Goal: Navigation & Orientation: Find specific page/section

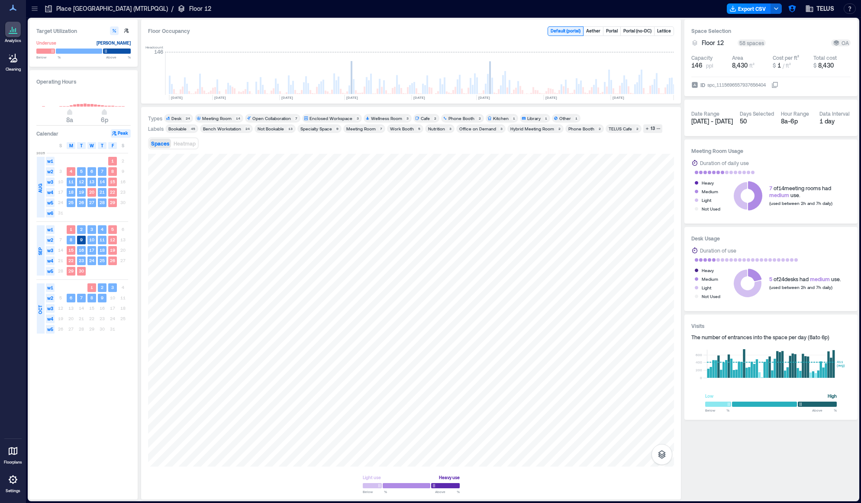
scroll to position [0, 1274]
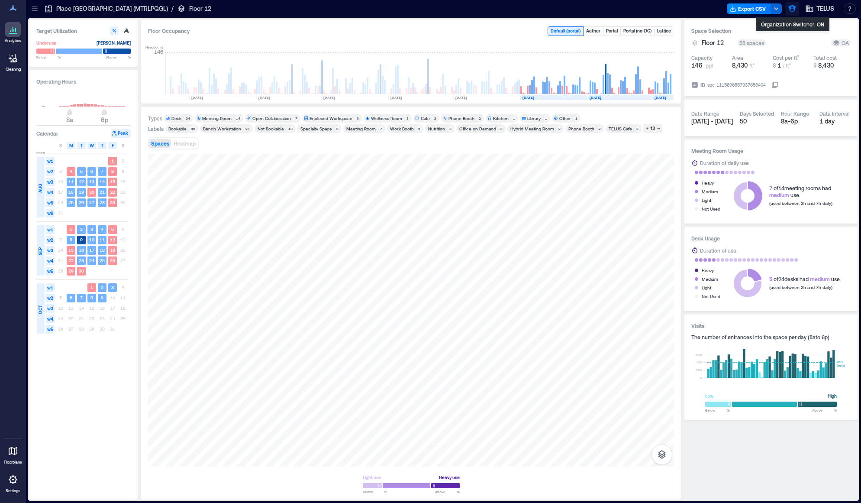
click at [792, 6] on icon "button" at bounding box center [792, 8] width 9 height 9
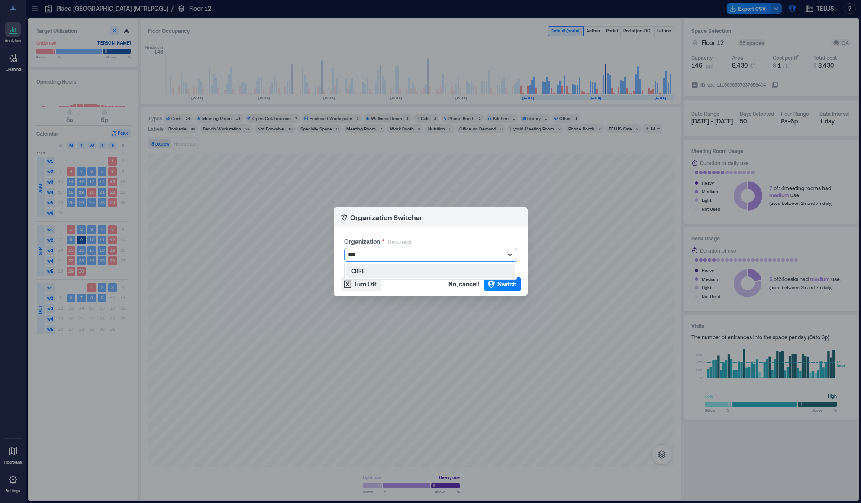
type input "****"
click at [407, 272] on div "CBRE" at bounding box center [430, 271] width 169 height 14
click at [504, 284] on span "Switch" at bounding box center [507, 284] width 19 height 9
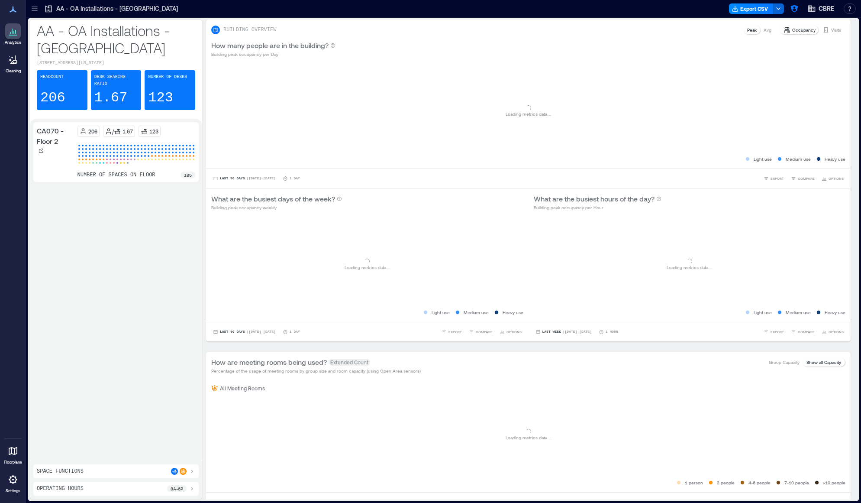
click at [35, 9] on icon at bounding box center [34, 8] width 9 height 9
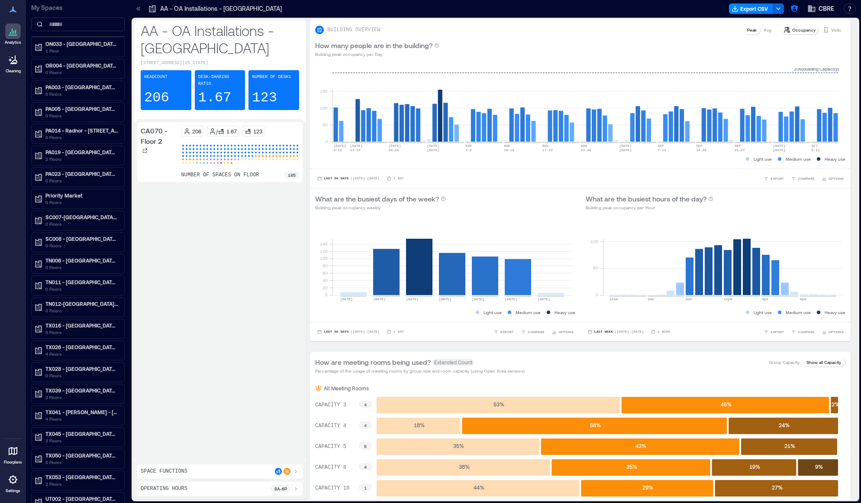
scroll to position [2150, 0]
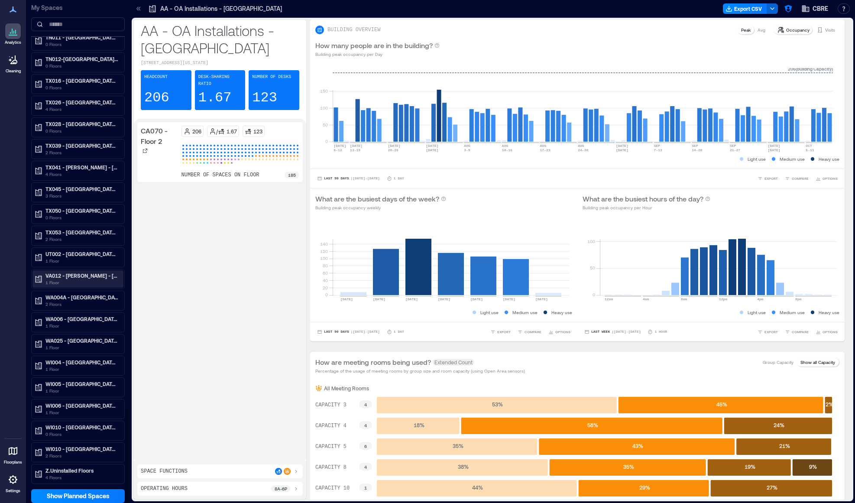
click at [58, 284] on p "1 Floor" at bounding box center [81, 282] width 73 height 7
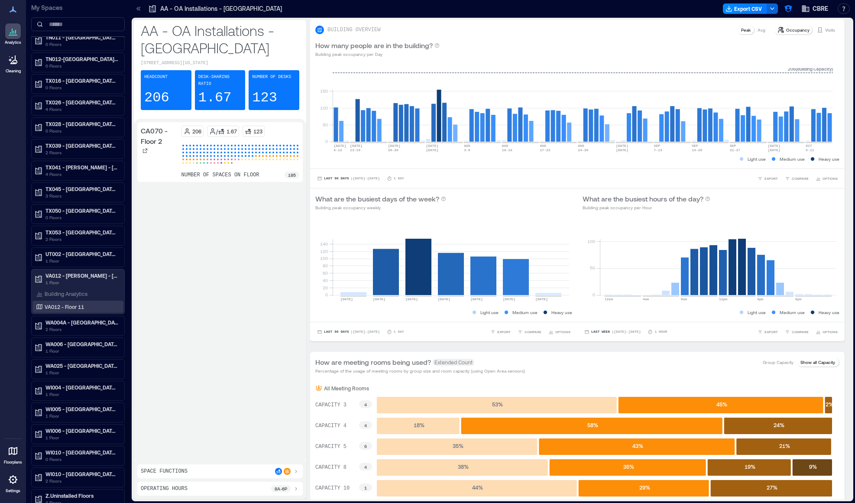
click at [71, 303] on p "VA012 - Floor 11" at bounding box center [64, 306] width 39 height 7
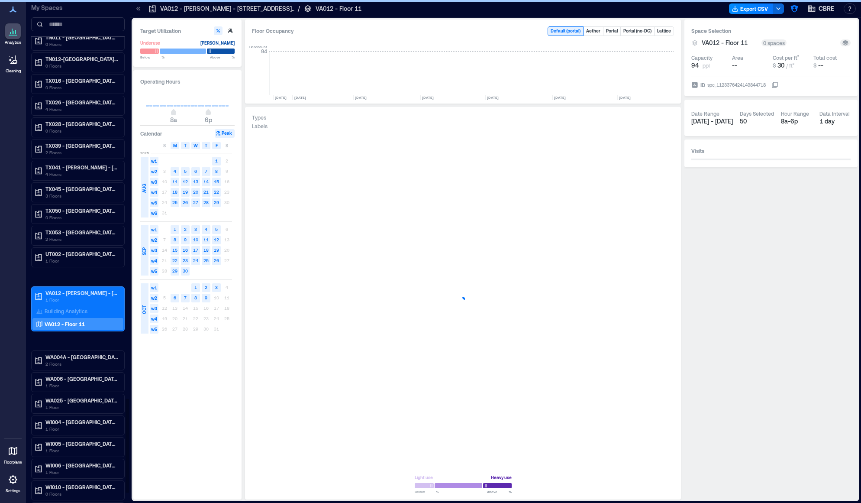
scroll to position [0, 1746]
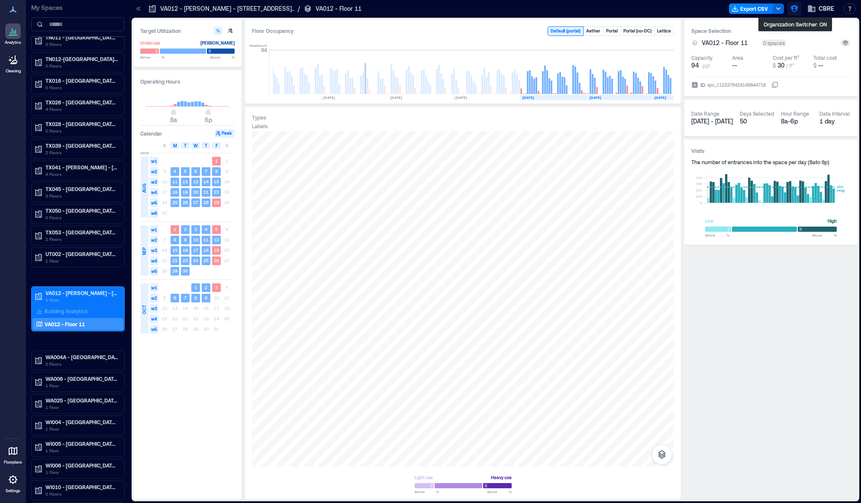
click at [792, 12] on icon "button" at bounding box center [794, 8] width 9 height 9
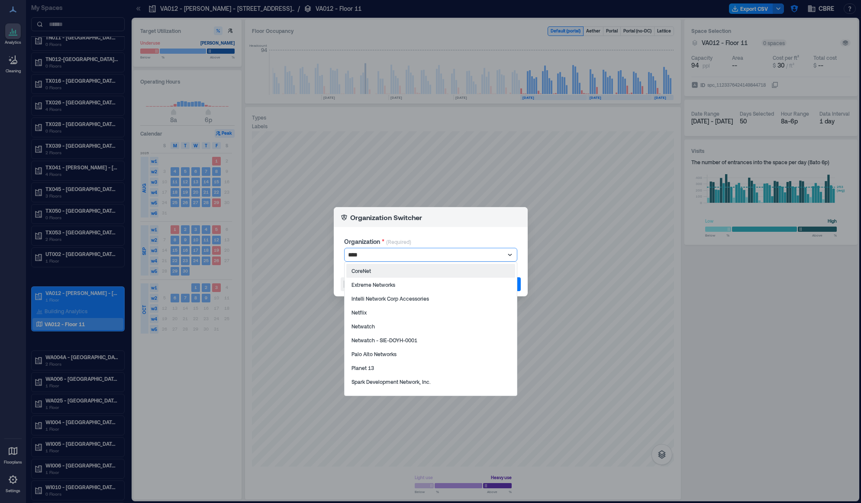
type input "*****"
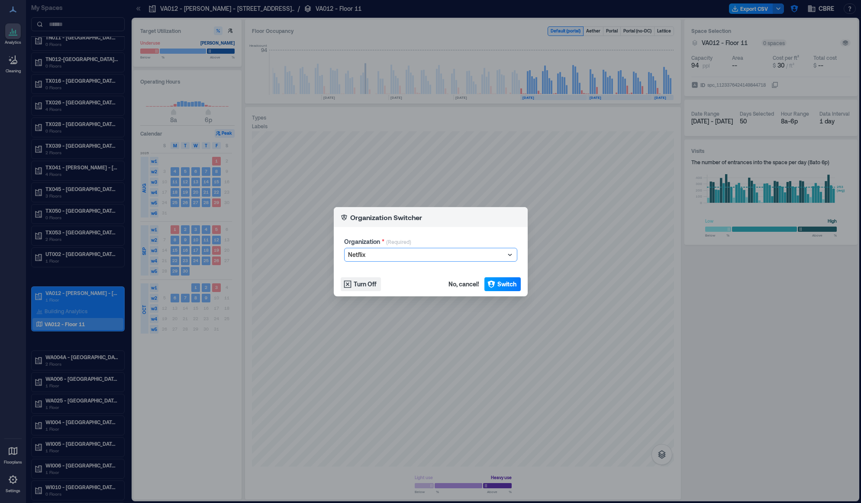
click at [507, 285] on span "Switch" at bounding box center [507, 284] width 19 height 9
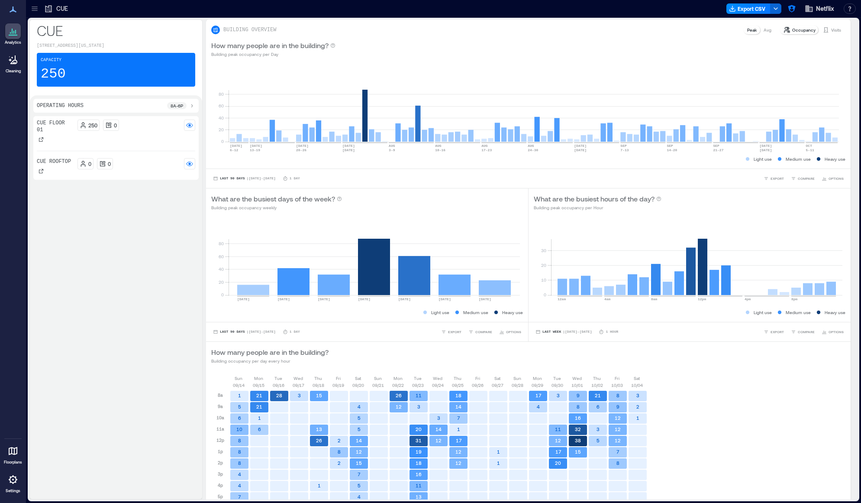
click at [36, 11] on icon at bounding box center [34, 8] width 9 height 9
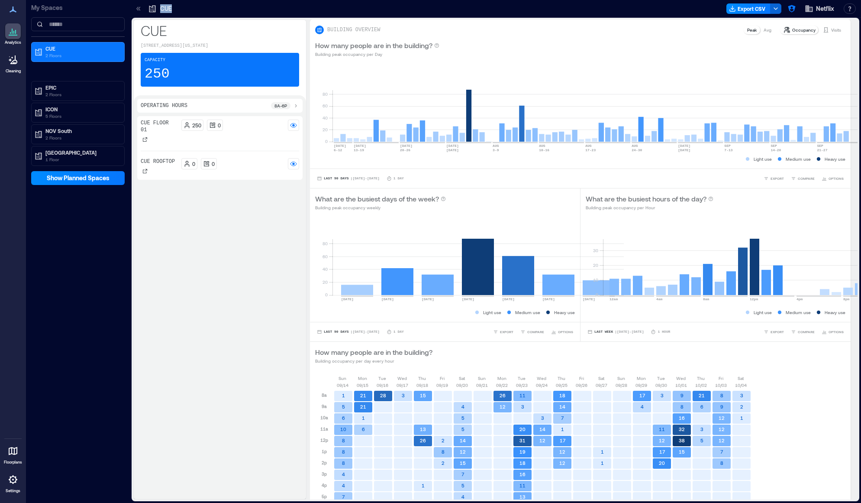
click at [134, 12] on icon at bounding box center [138, 8] width 9 height 9
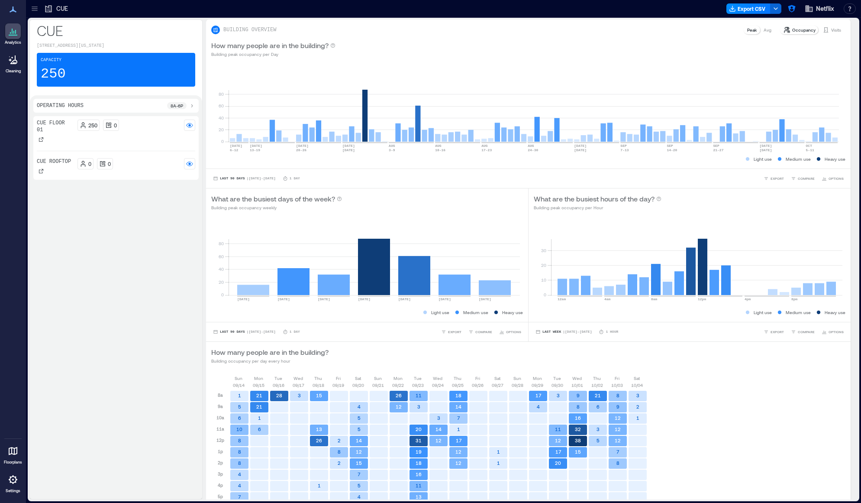
click at [36, 14] on div at bounding box center [35, 9] width 14 height 14
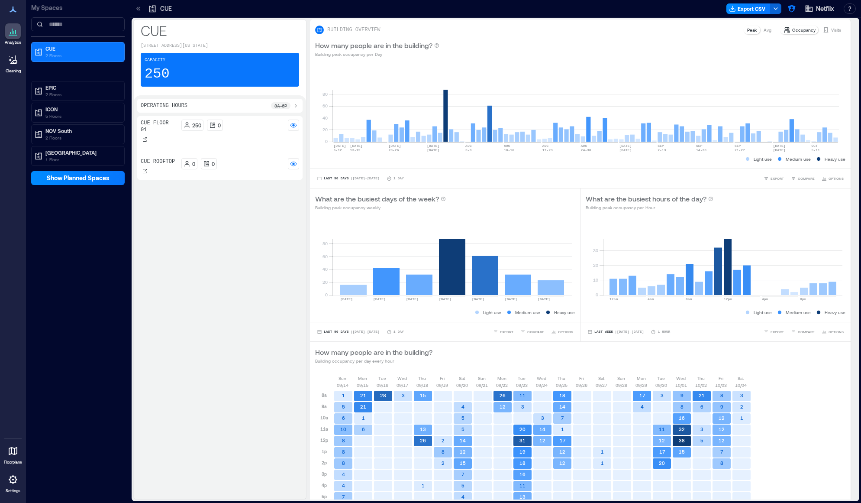
click at [214, 301] on div "CUE Floor 01 250 0 CUE Rooftop 0 0" at bounding box center [219, 305] width 165 height 379
click at [78, 108] on p "ICON" at bounding box center [81, 109] width 73 height 7
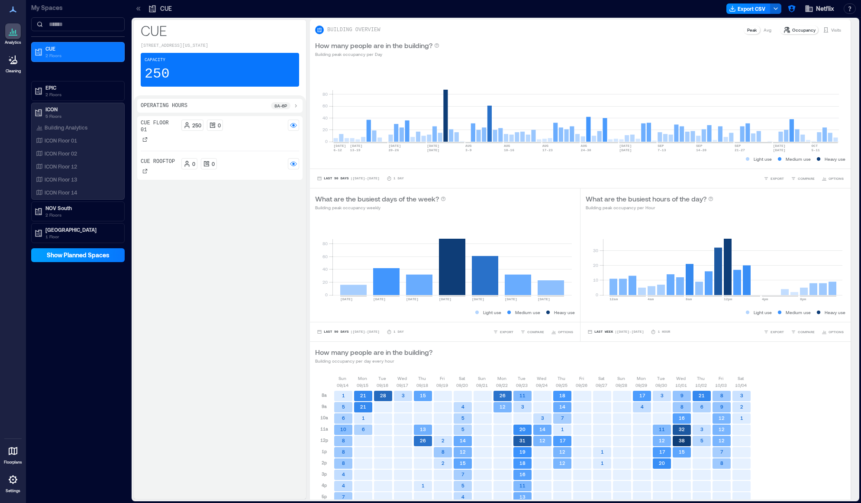
click at [71, 259] on span "Show Planned Spaces" at bounding box center [78, 255] width 63 height 9
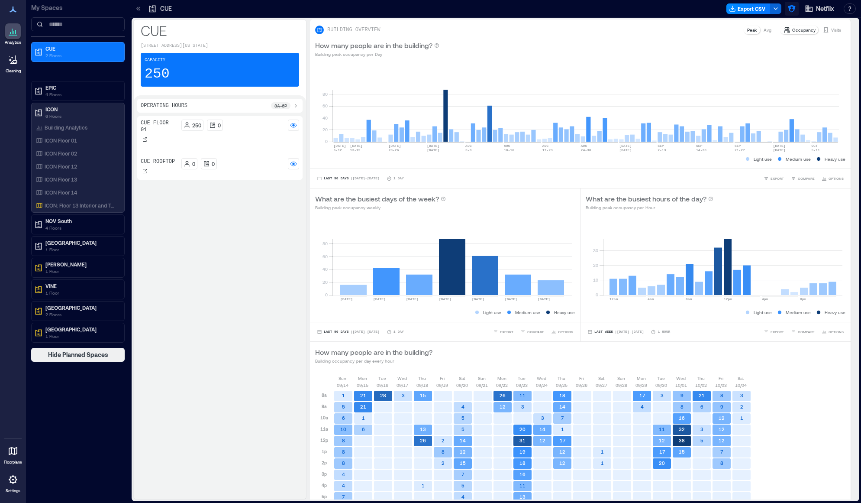
click at [787, 14] on button "button" at bounding box center [792, 9] width 14 height 14
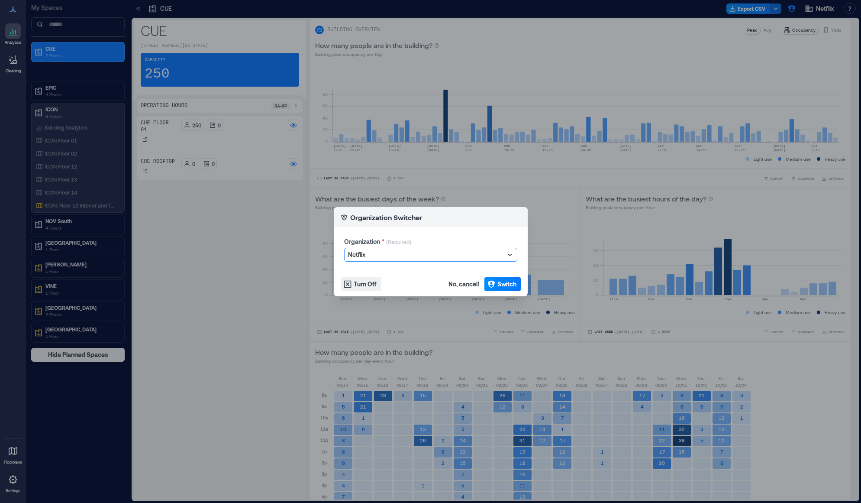
click at [401, 256] on div at bounding box center [426, 254] width 157 height 10
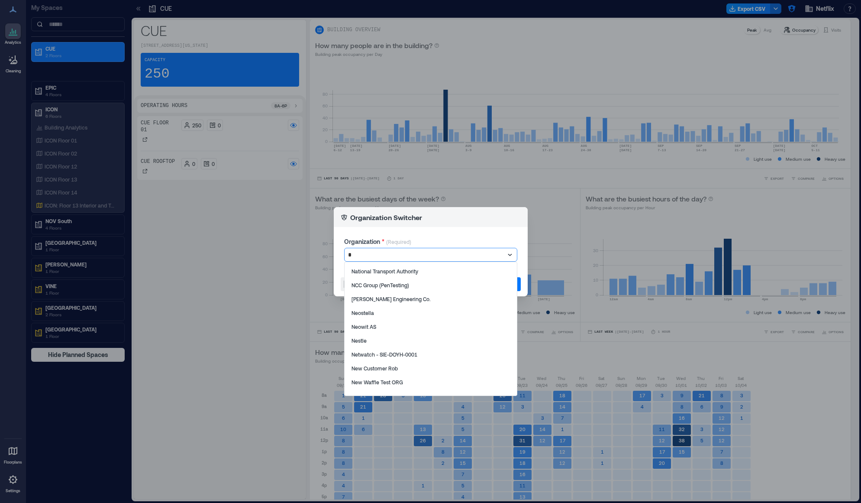
type input "**"
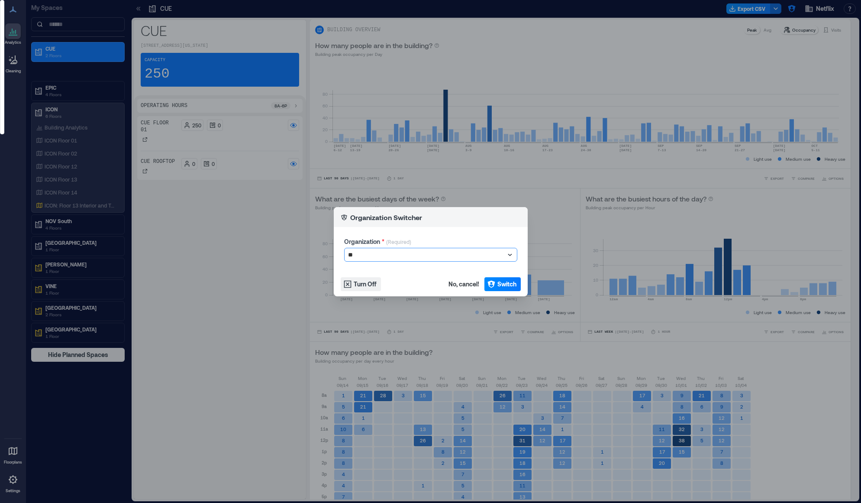
scroll to position [237, 0]
click at [395, 250] on div at bounding box center [426, 254] width 157 height 10
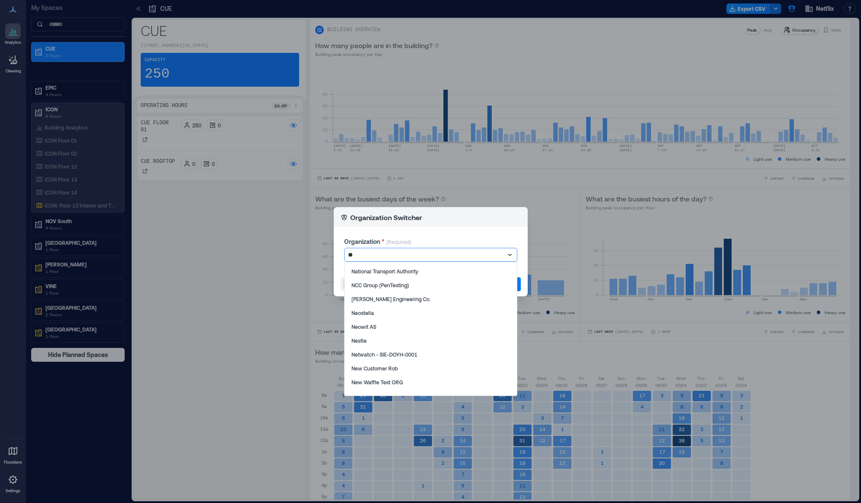
scroll to position [244, 0]
type input "***"
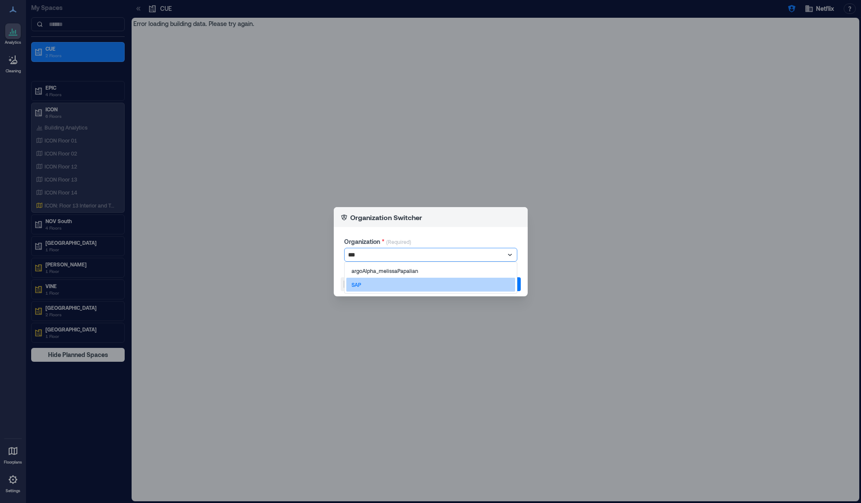
click at [395, 284] on div "SAP" at bounding box center [430, 285] width 169 height 14
click at [485, 283] on button "Switch" at bounding box center [503, 284] width 36 height 14
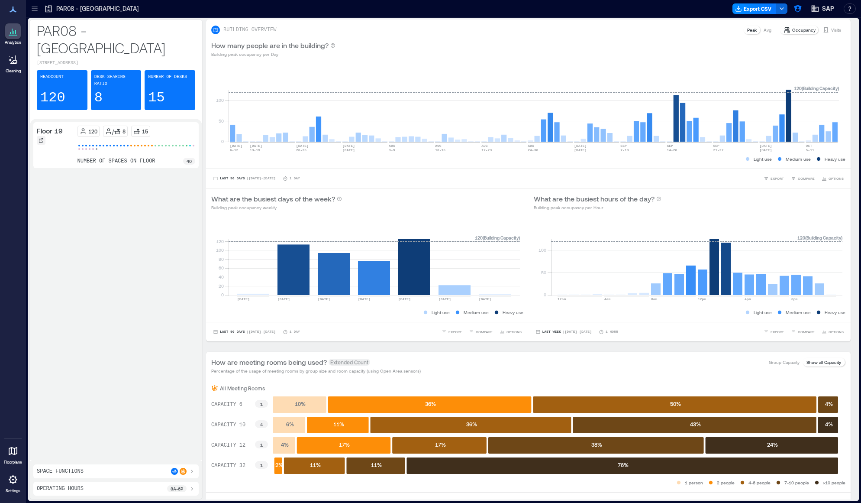
click at [41, 138] on icon at bounding box center [41, 140] width 5 height 5
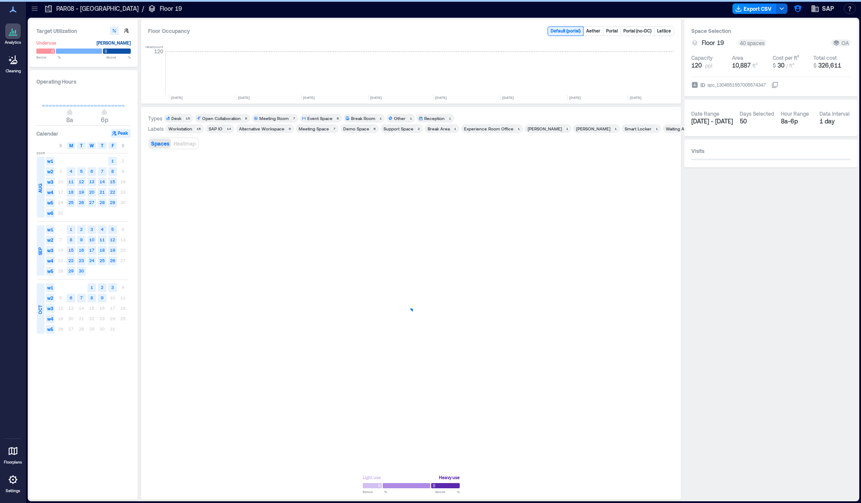
scroll to position [0, 439]
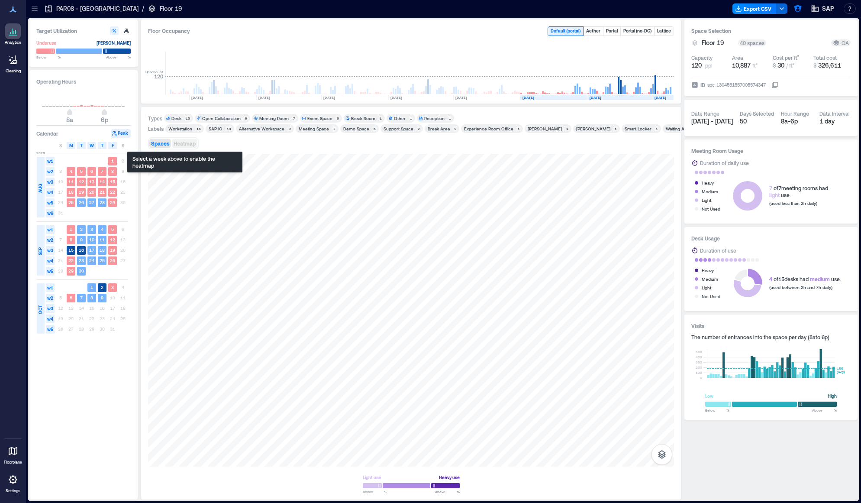
click at [186, 141] on span "Heatmap" at bounding box center [185, 143] width 22 height 6
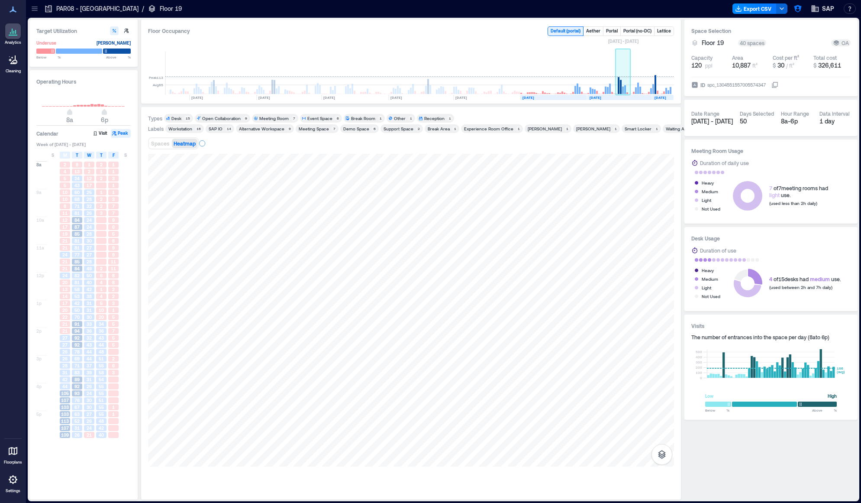
click at [626, 87] on rect at bounding box center [625, 89] width 2 height 9
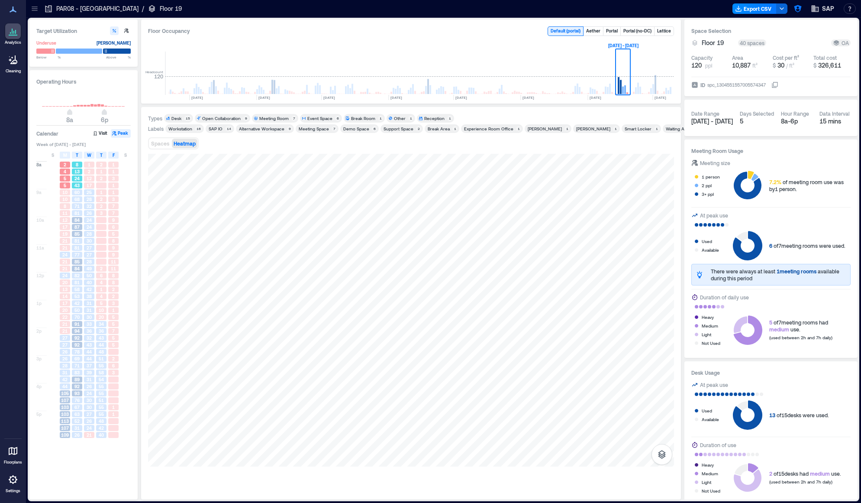
click at [72, 161] on div "8" at bounding box center [77, 164] width 12 height 7
type input "*"
drag, startPoint x: 67, startPoint y: 116, endPoint x: 61, endPoint y: 116, distance: 5.2
click at [61, 116] on span "6a" at bounding box center [62, 119] width 7 height 7
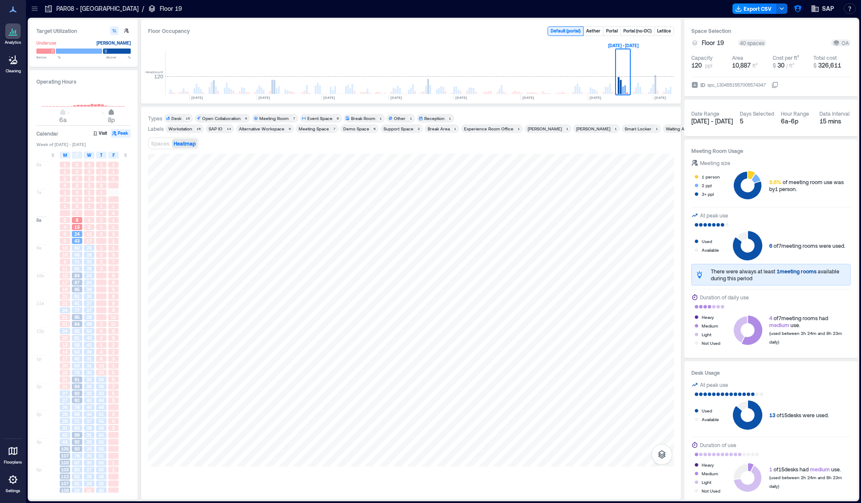
type input "**"
drag, startPoint x: 108, startPoint y: 114, endPoint x: 123, endPoint y: 116, distance: 14.3
click at [123, 116] on span "6a 11p" at bounding box center [83, 113] width 83 height 13
click at [80, 164] on div "2" at bounding box center [77, 165] width 10 height 6
type input "*"
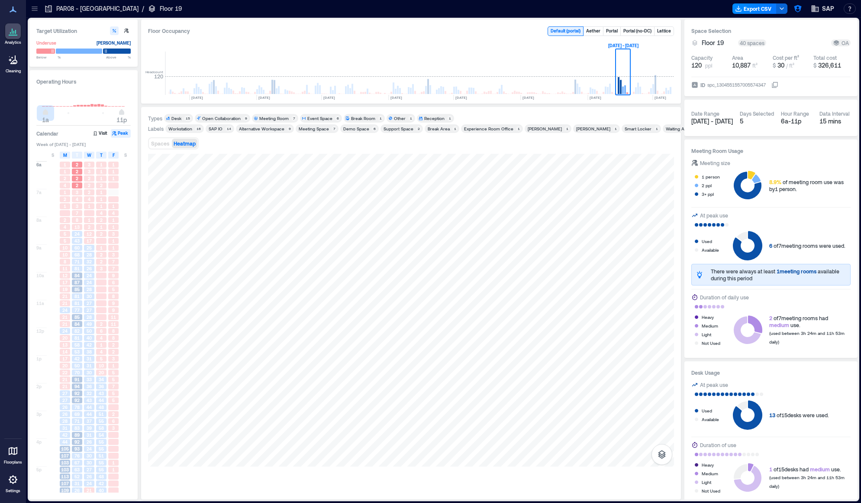
drag, startPoint x: 63, startPoint y: 110, endPoint x: 44, endPoint y: 108, distance: 19.2
click at [44, 108] on span "1a 11p" at bounding box center [83, 113] width 83 height 13
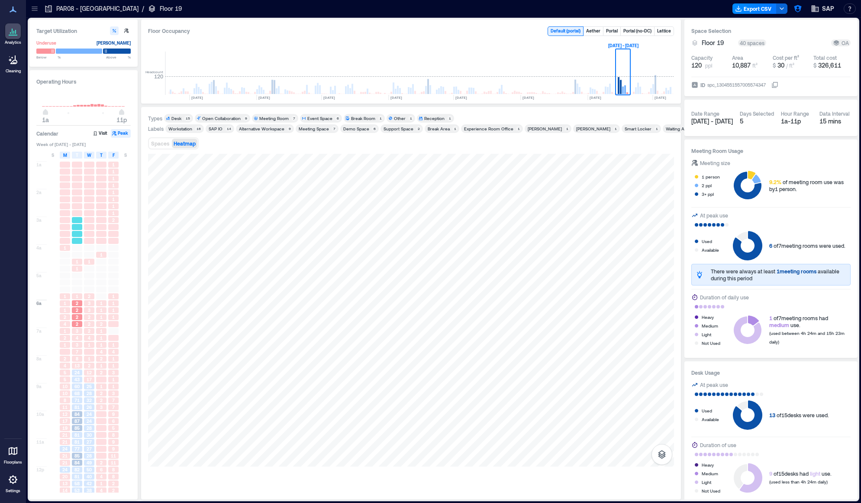
click at [78, 240] on div at bounding box center [77, 241] width 10 height 6
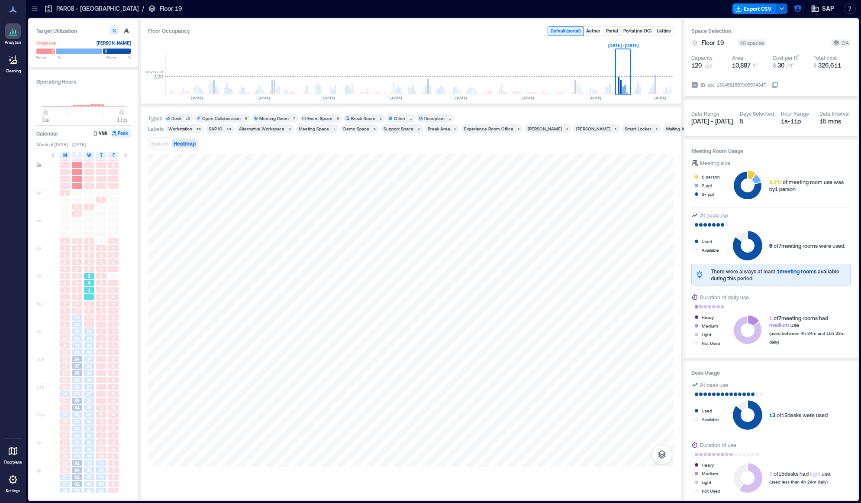
scroll to position [67, 0]
click at [76, 306] on span "24" at bounding box center [76, 306] width 5 height 6
click at [80, 329] on div "68" at bounding box center [77, 326] width 10 height 6
click at [80, 356] on div "87" at bounding box center [77, 354] width 10 height 6
click at [79, 390] on span "85" at bounding box center [76, 389] width 5 height 6
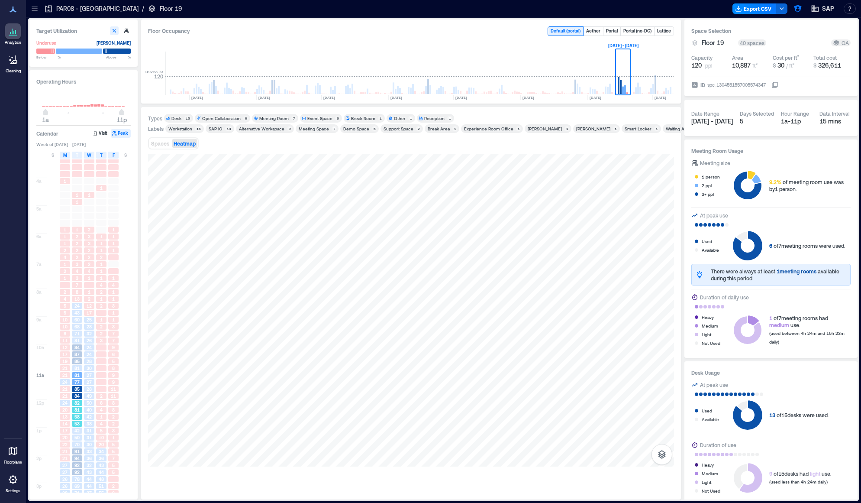
click at [80, 420] on div "53" at bounding box center [77, 423] width 12 height 7
click at [78, 448] on div "70" at bounding box center [77, 444] width 12 height 7
click at [78, 466] on span "92" at bounding box center [76, 465] width 5 height 6
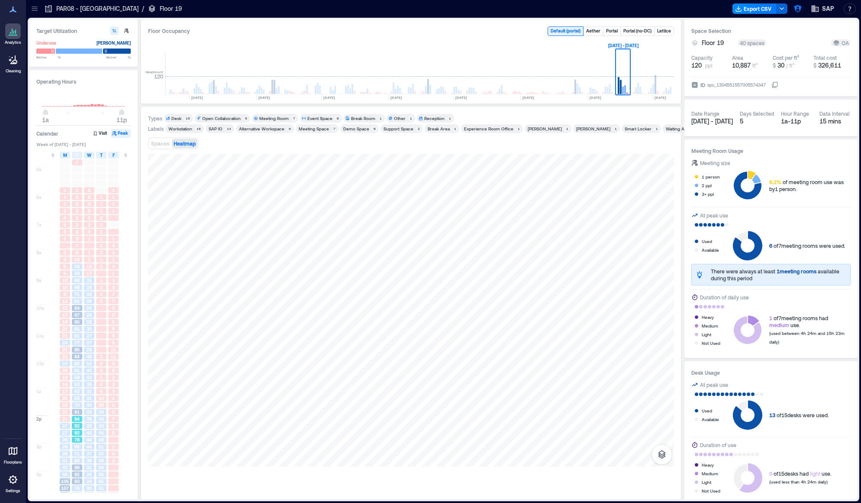
scroll to position [120, 0]
click at [78, 436] on div "71" at bounding box center [77, 439] width 12 height 7
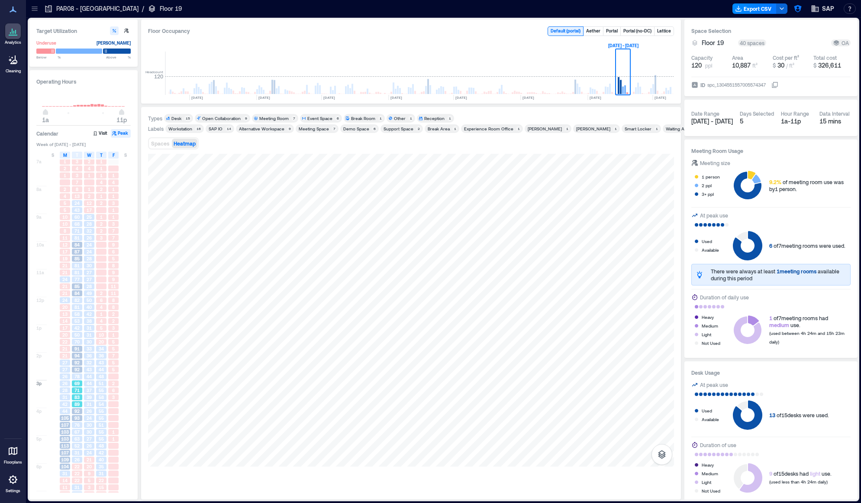
scroll to position [173, 0]
click at [77, 424] on span "76" at bounding box center [76, 421] width 5 height 6
click at [77, 442] on span "52" at bounding box center [76, 442] width 5 height 6
click at [79, 472] on span "22" at bounding box center [76, 470] width 5 height 6
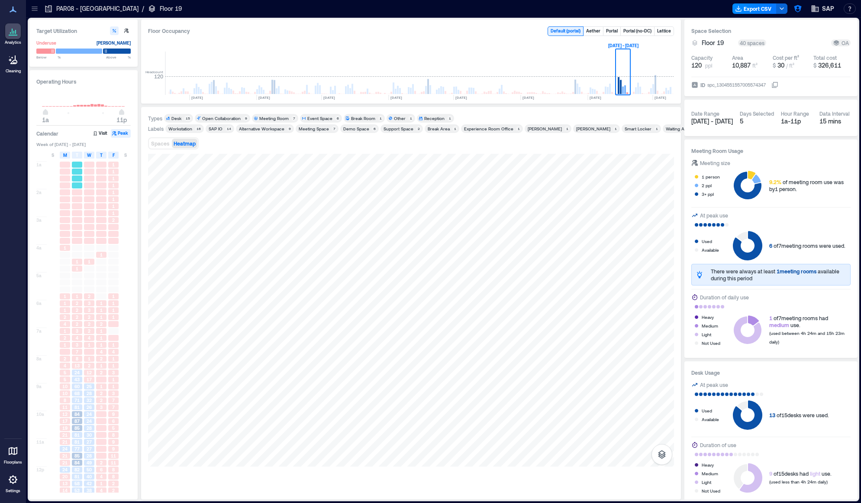
click at [77, 183] on div at bounding box center [77, 185] width 10 height 6
click at [800, 9] on icon "button" at bounding box center [797, 8] width 7 height 7
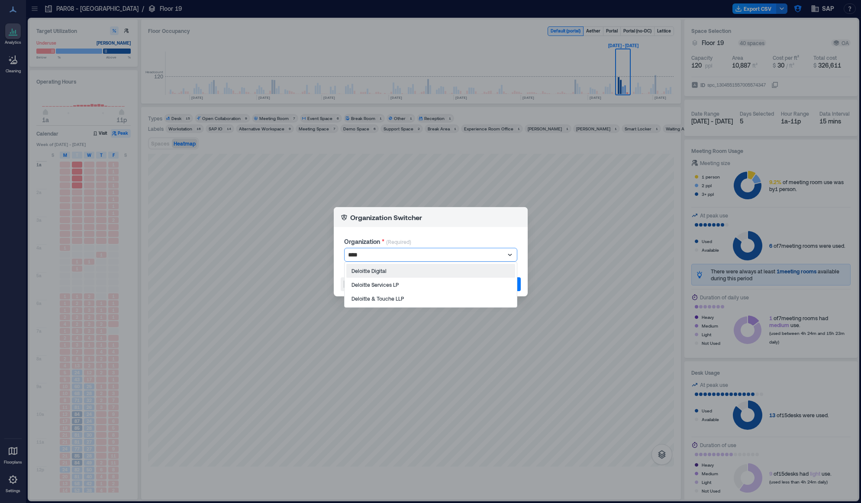
type input "*****"
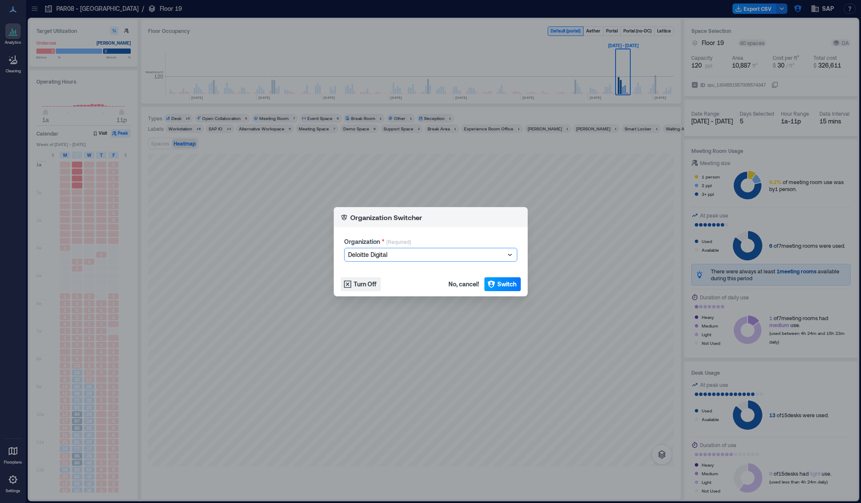
click at [501, 283] on span "Switch" at bounding box center [507, 284] width 19 height 9
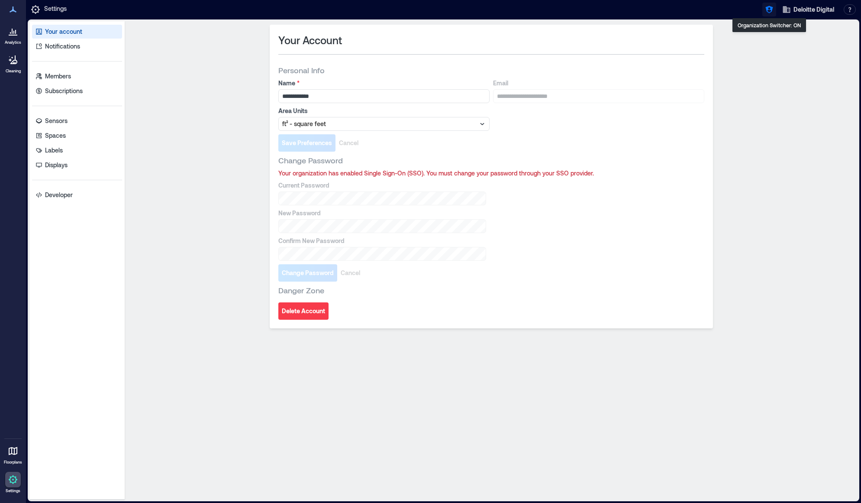
click at [764, 7] on button "button" at bounding box center [770, 10] width 14 height 14
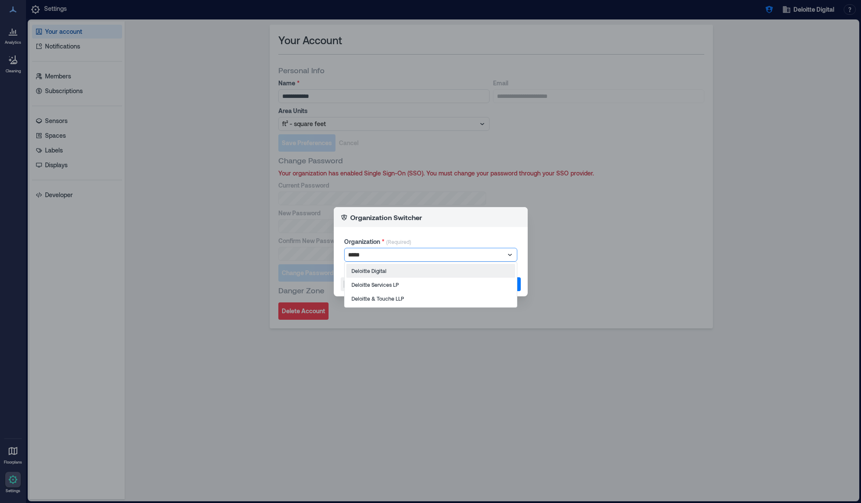
type input "******"
click at [388, 285] on p "Deloitte Services LP" at bounding box center [375, 284] width 47 height 7
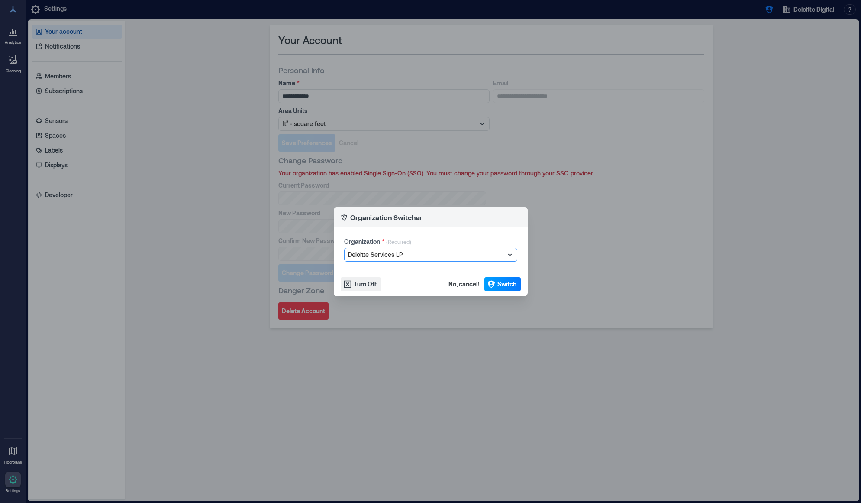
click at [503, 280] on span "Switch" at bounding box center [507, 284] width 19 height 9
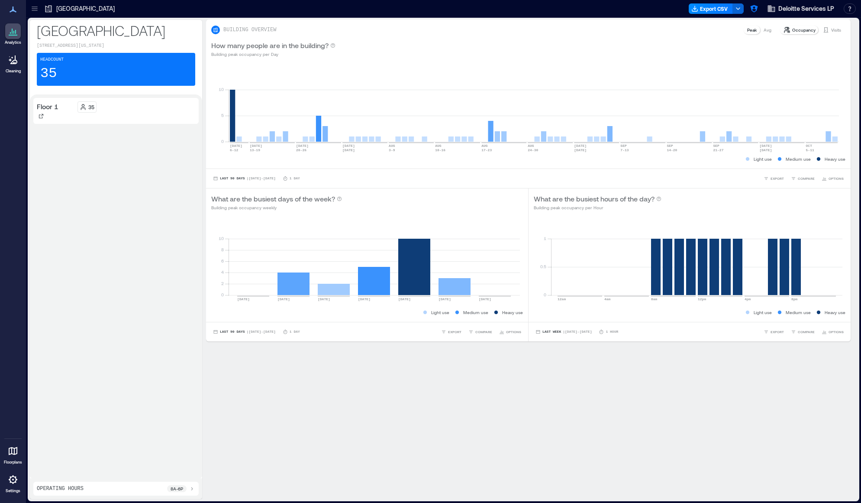
click at [13, 479] on icon at bounding box center [13, 479] width 2 height 2
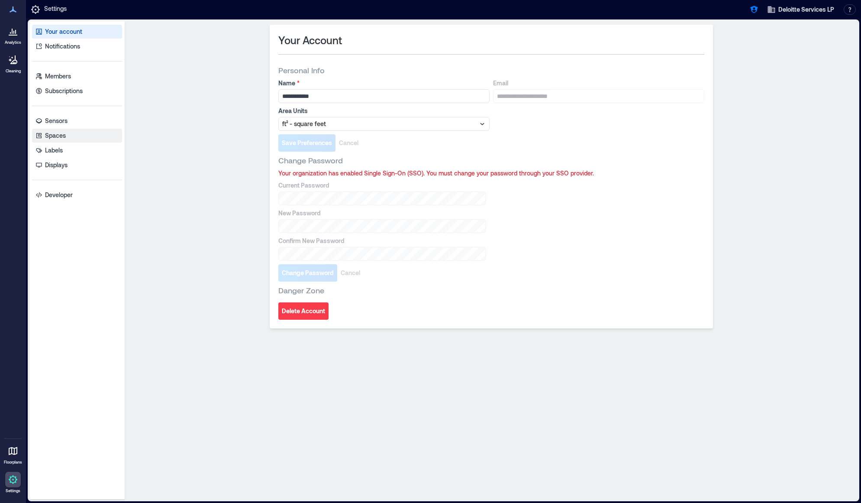
click at [74, 140] on link "Spaces" at bounding box center [77, 136] width 90 height 14
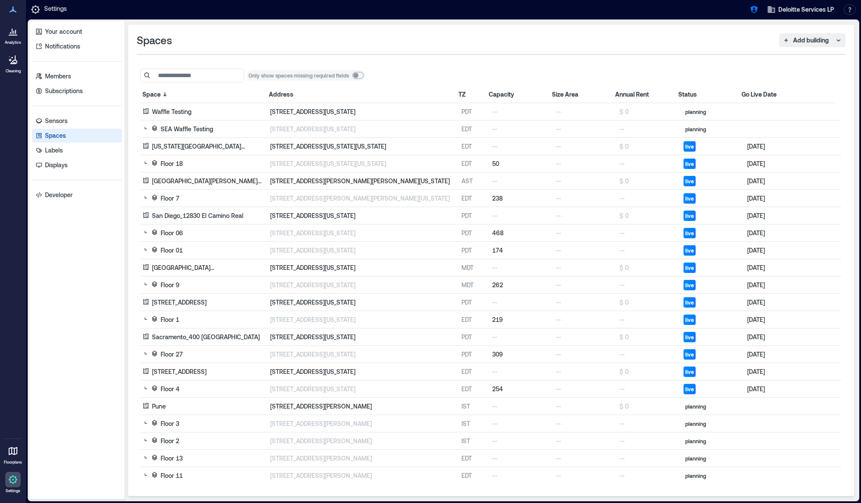
click at [19, 40] on p "Analytics" at bounding box center [13, 42] width 16 height 5
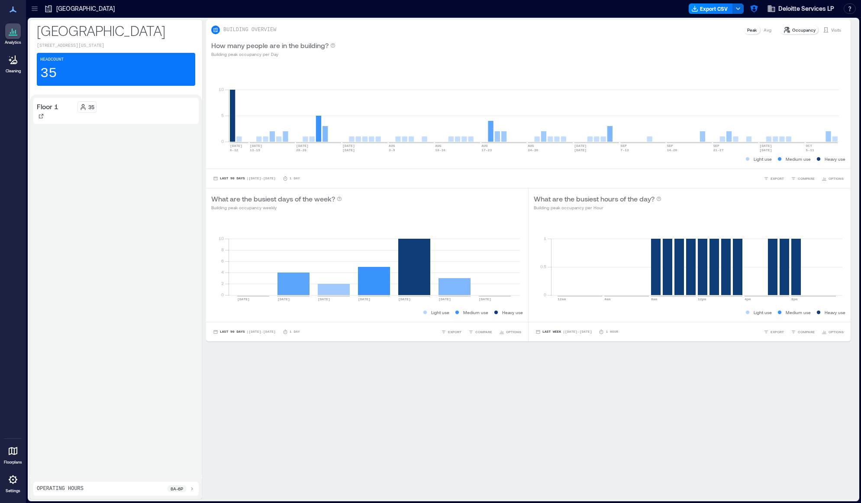
click at [33, 6] on icon at bounding box center [34, 8] width 9 height 9
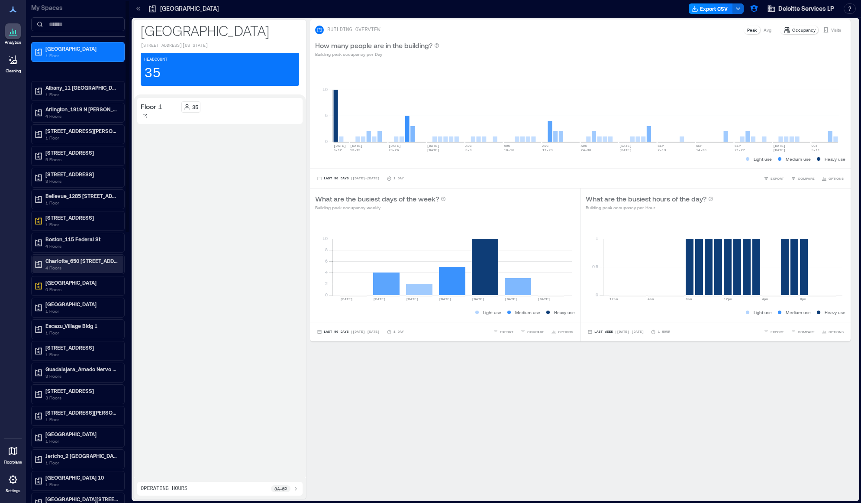
click at [87, 259] on p "Charlotte_650 [STREET_ADDRESS][PERSON_NAME]" at bounding box center [81, 260] width 73 height 7
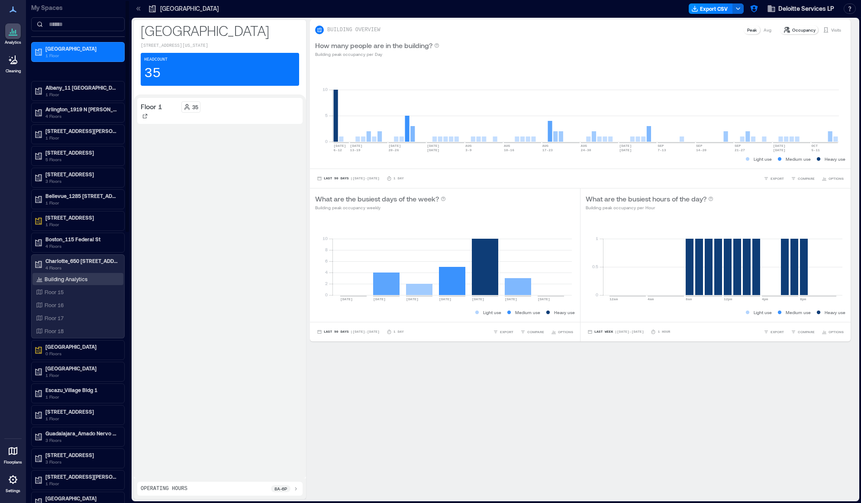
click at [80, 275] on p "Building Analytics" at bounding box center [66, 278] width 43 height 7
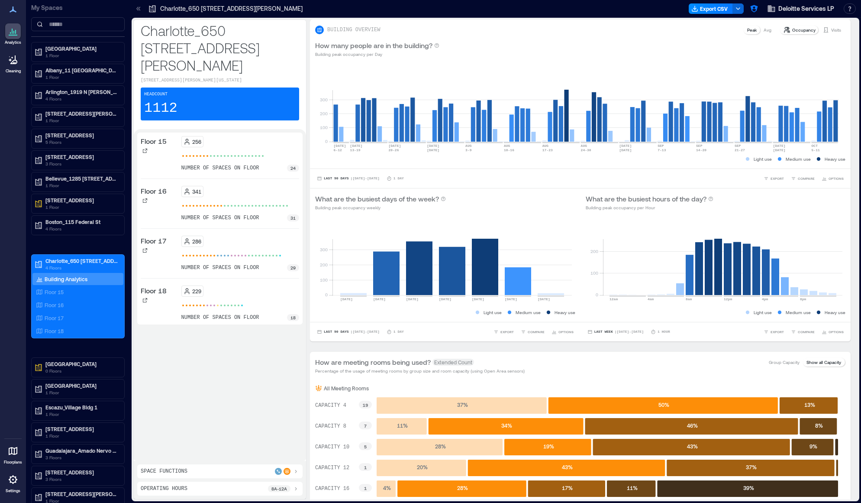
click at [230, 474] on div "Space Functions" at bounding box center [220, 471] width 158 height 7
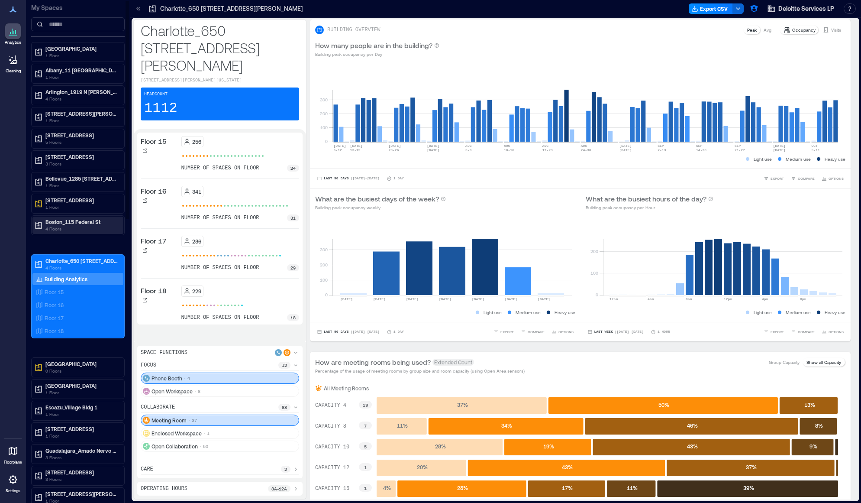
click at [82, 227] on p "4 Floors" at bounding box center [81, 228] width 73 height 7
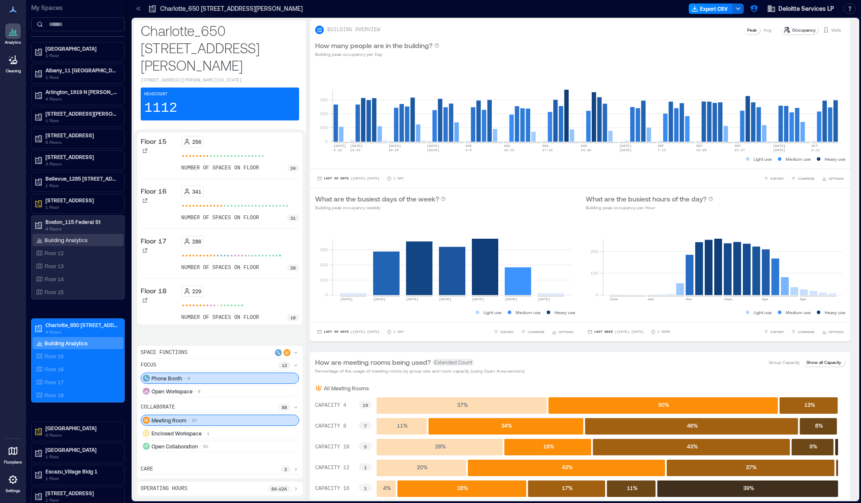
click at [84, 246] on div "Building Analytics" at bounding box center [77, 240] width 91 height 12
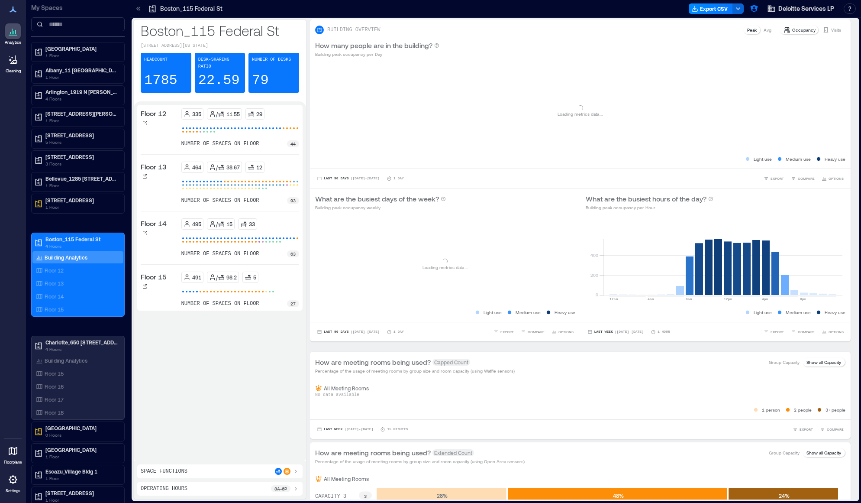
click at [195, 474] on div "Space Functions" at bounding box center [220, 471] width 158 height 7
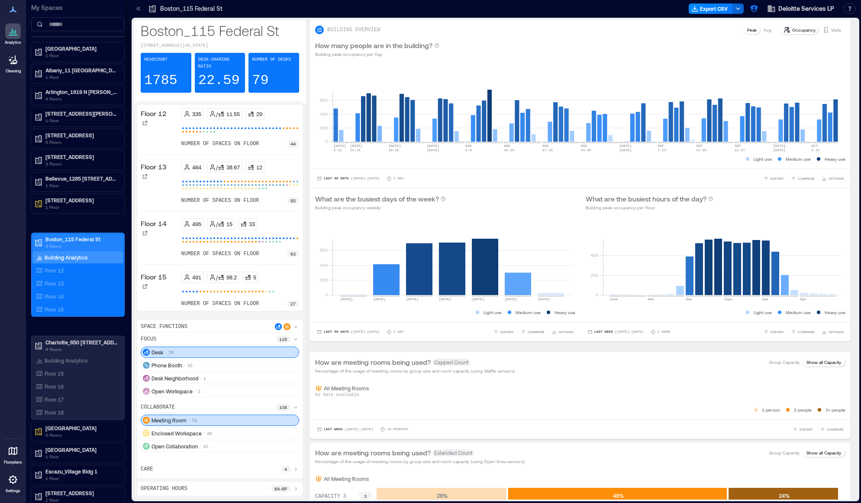
click at [97, 239] on p "Boston_115 Federal St" at bounding box center [81, 239] width 73 height 7
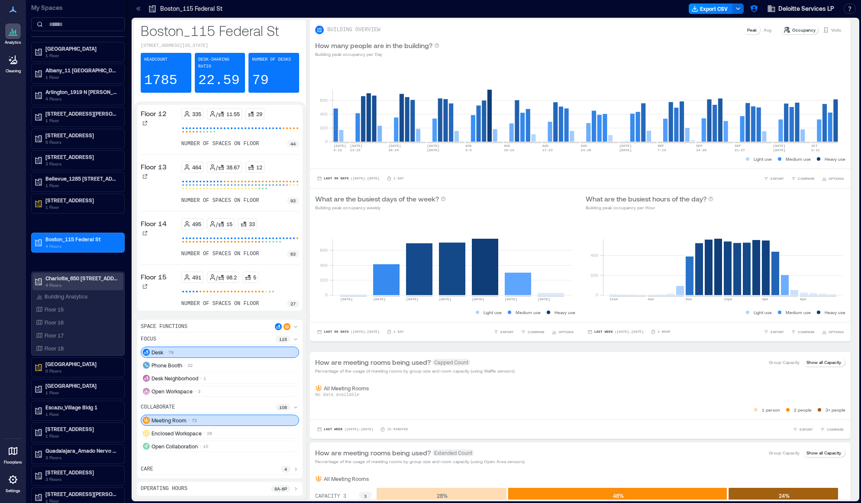
click at [72, 283] on p "4 Floors" at bounding box center [81, 284] width 73 height 7
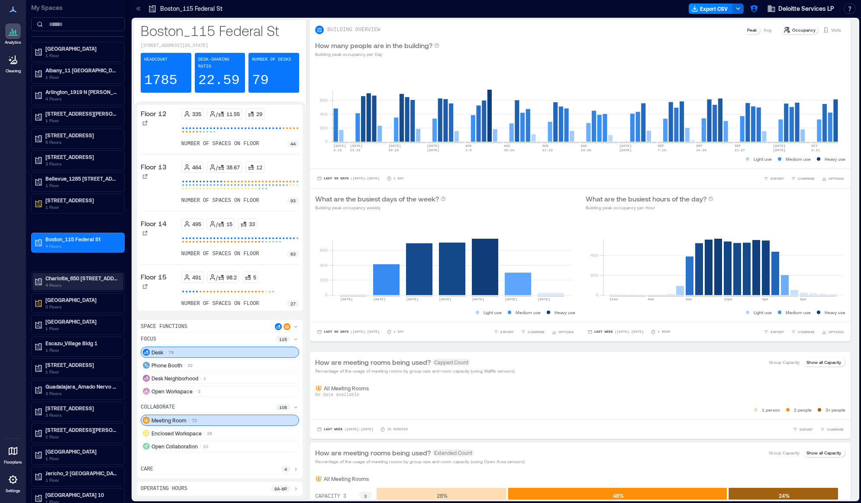
click at [75, 282] on p "4 Floors" at bounding box center [81, 284] width 73 height 7
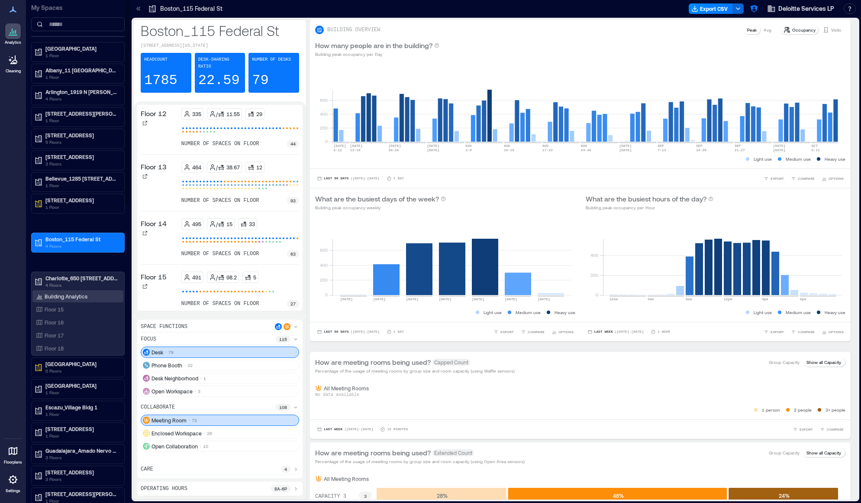
click at [72, 300] on div "Building Analytics" at bounding box center [61, 296] width 55 height 9
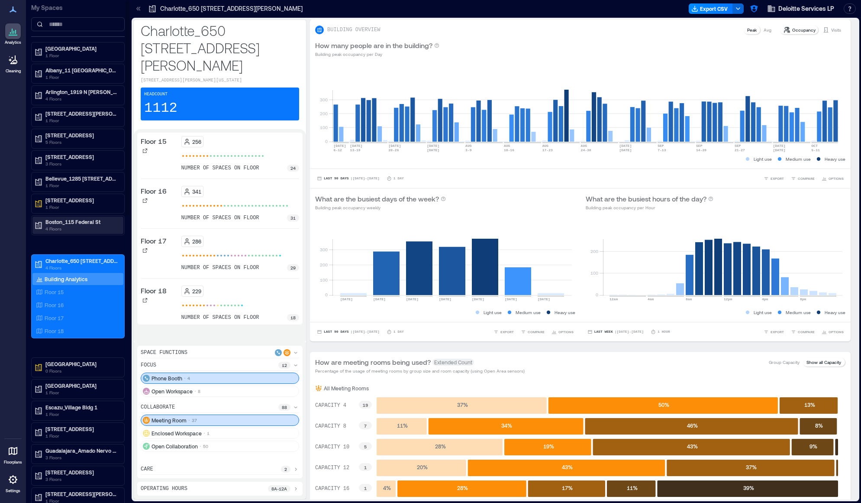
click at [62, 226] on p "4 Floors" at bounding box center [81, 228] width 73 height 7
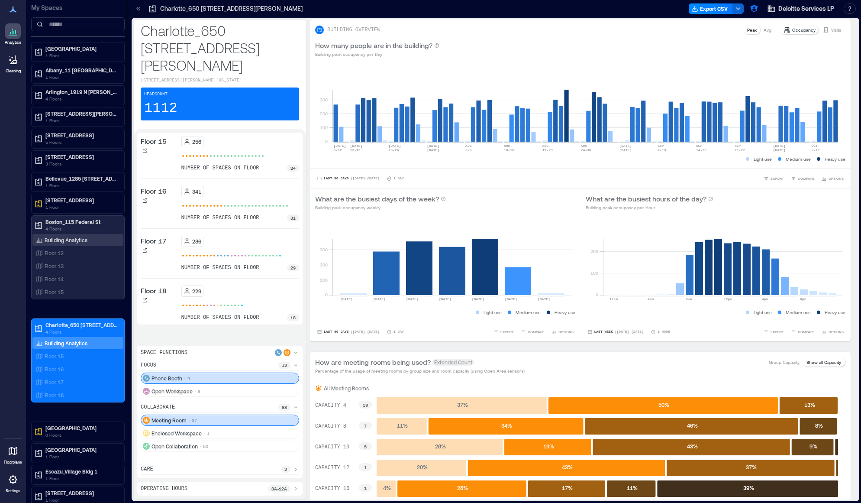
click at [64, 242] on p "Building Analytics" at bounding box center [66, 239] width 43 height 7
